Goal: Task Accomplishment & Management: Manage account settings

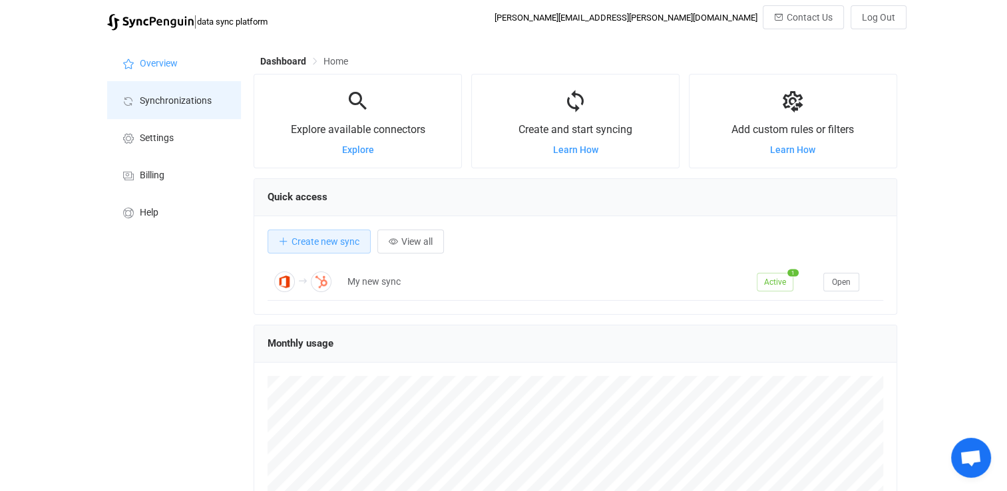
click at [184, 100] on span "Synchronizations" at bounding box center [176, 101] width 72 height 11
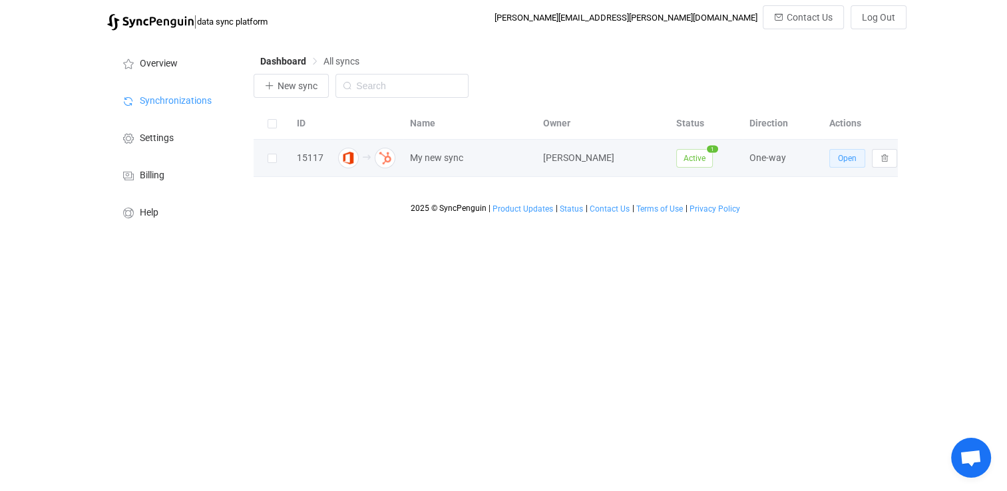
click at [839, 156] on span "Open" at bounding box center [847, 158] width 19 height 9
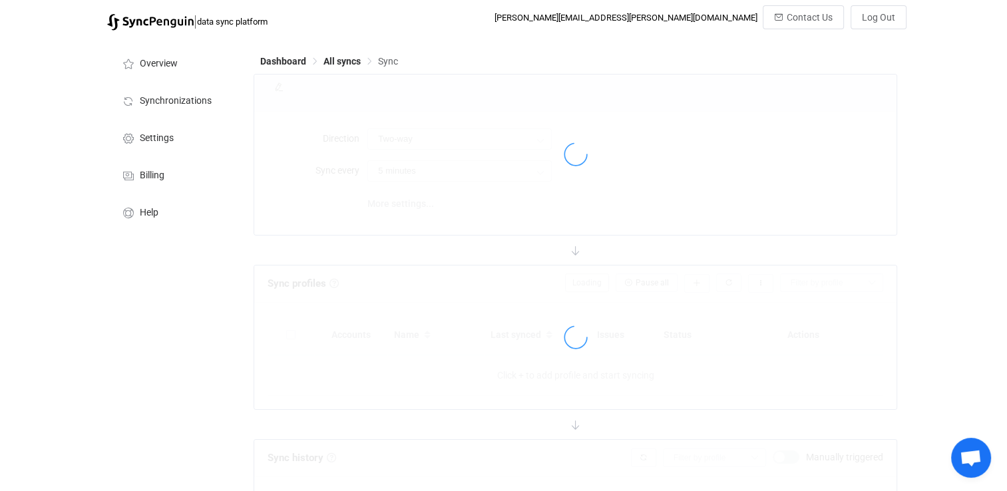
type input "Office 365 → HubSpot"
type input "10 minutes"
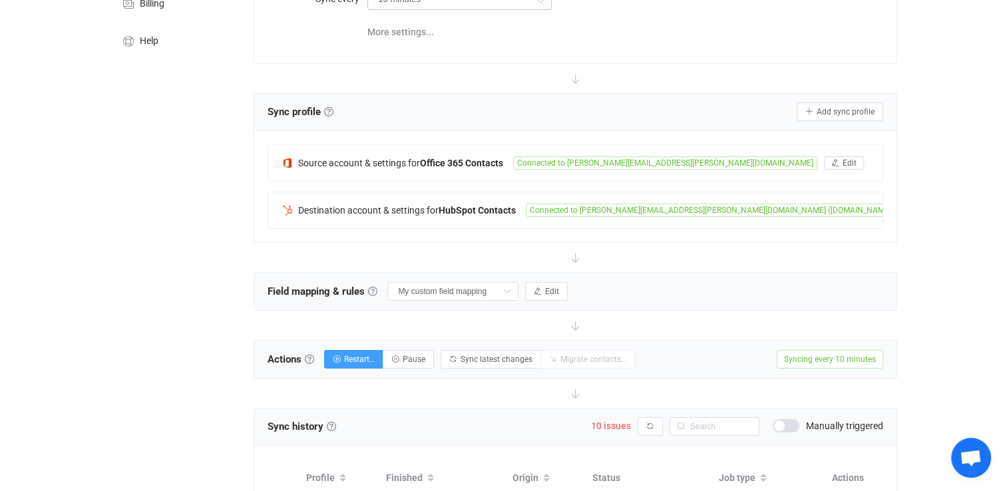
scroll to position [200, 0]
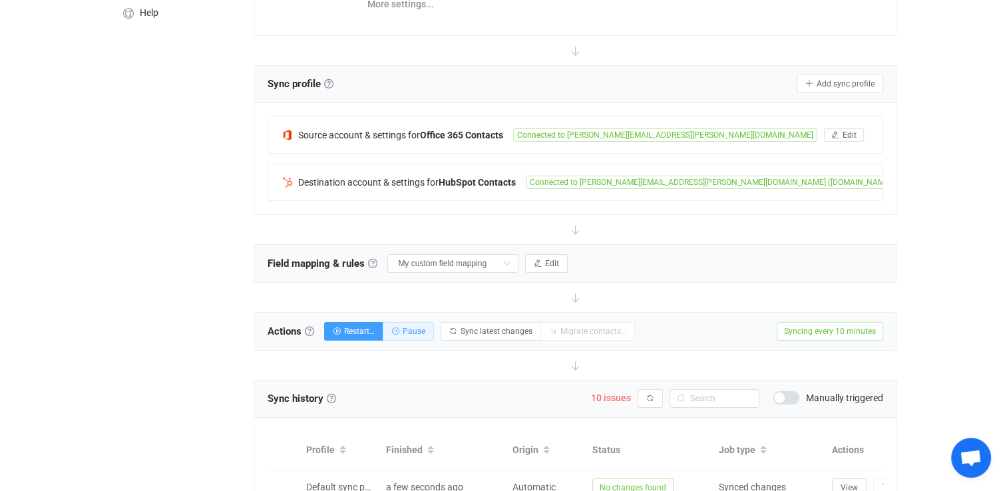
click at [415, 335] on button "Pause" at bounding box center [408, 331] width 51 height 19
drag, startPoint x: 181, startPoint y: 329, endPoint x: 192, endPoint y: 323, distance: 12.2
click at [181, 329] on div "Overview Synchronizations Settings Billing Help" at bounding box center [173, 372] width 146 height 1069
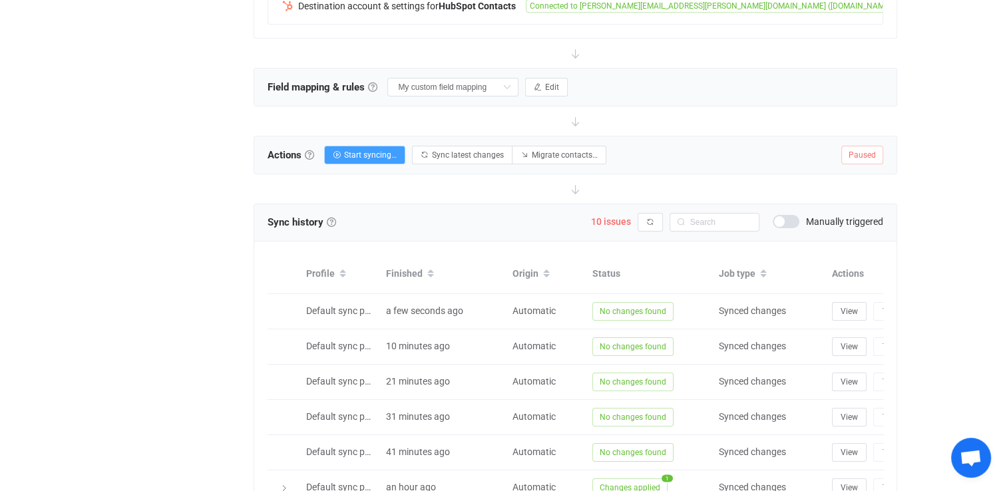
scroll to position [399, 0]
